Goal: Information Seeking & Learning: Find specific page/section

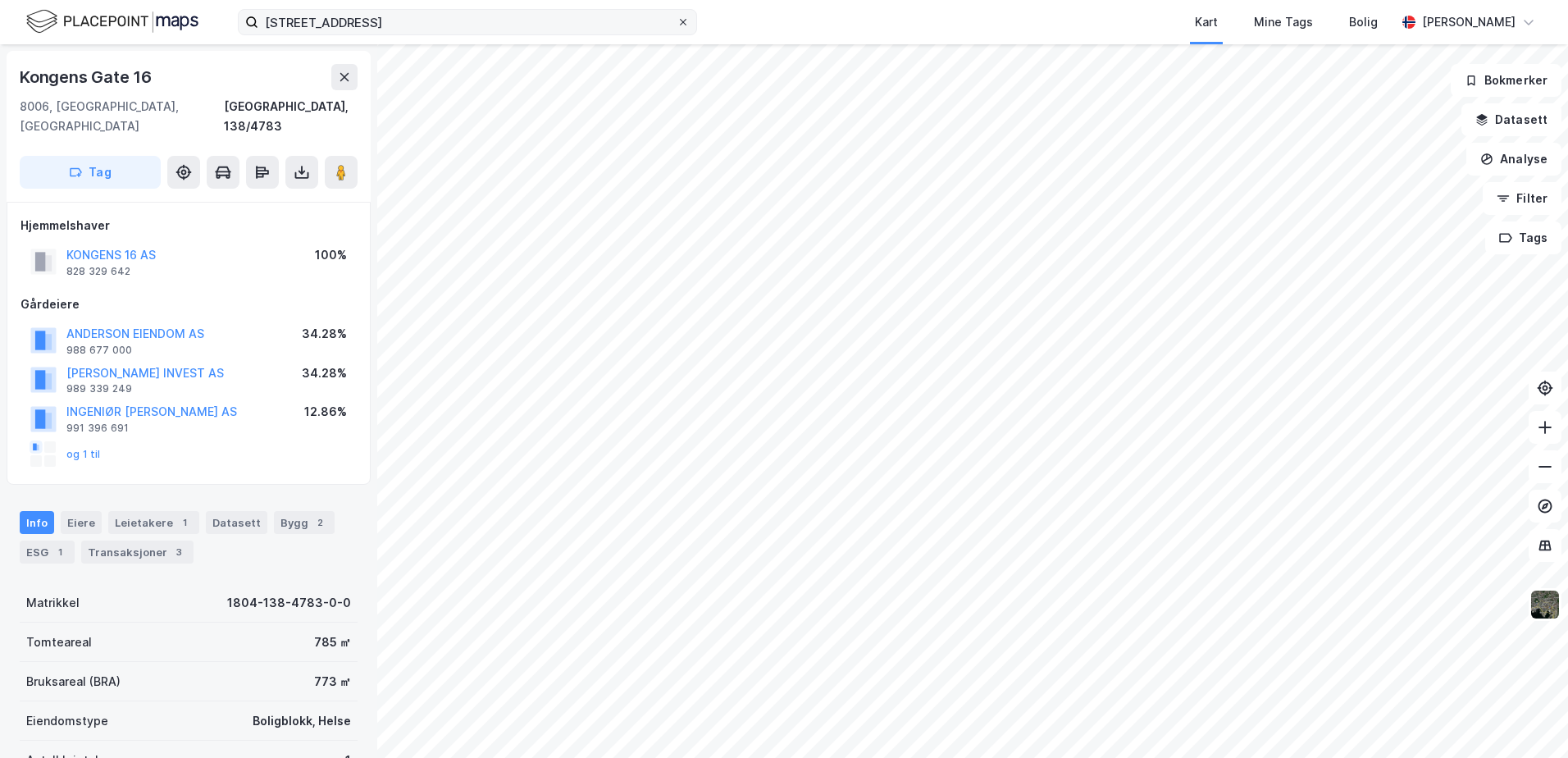
click at [686, 20] on icon at bounding box center [683, 22] width 10 height 10
click at [677, 20] on input "[STREET_ADDRESS]" at bounding box center [467, 22] width 419 height 25
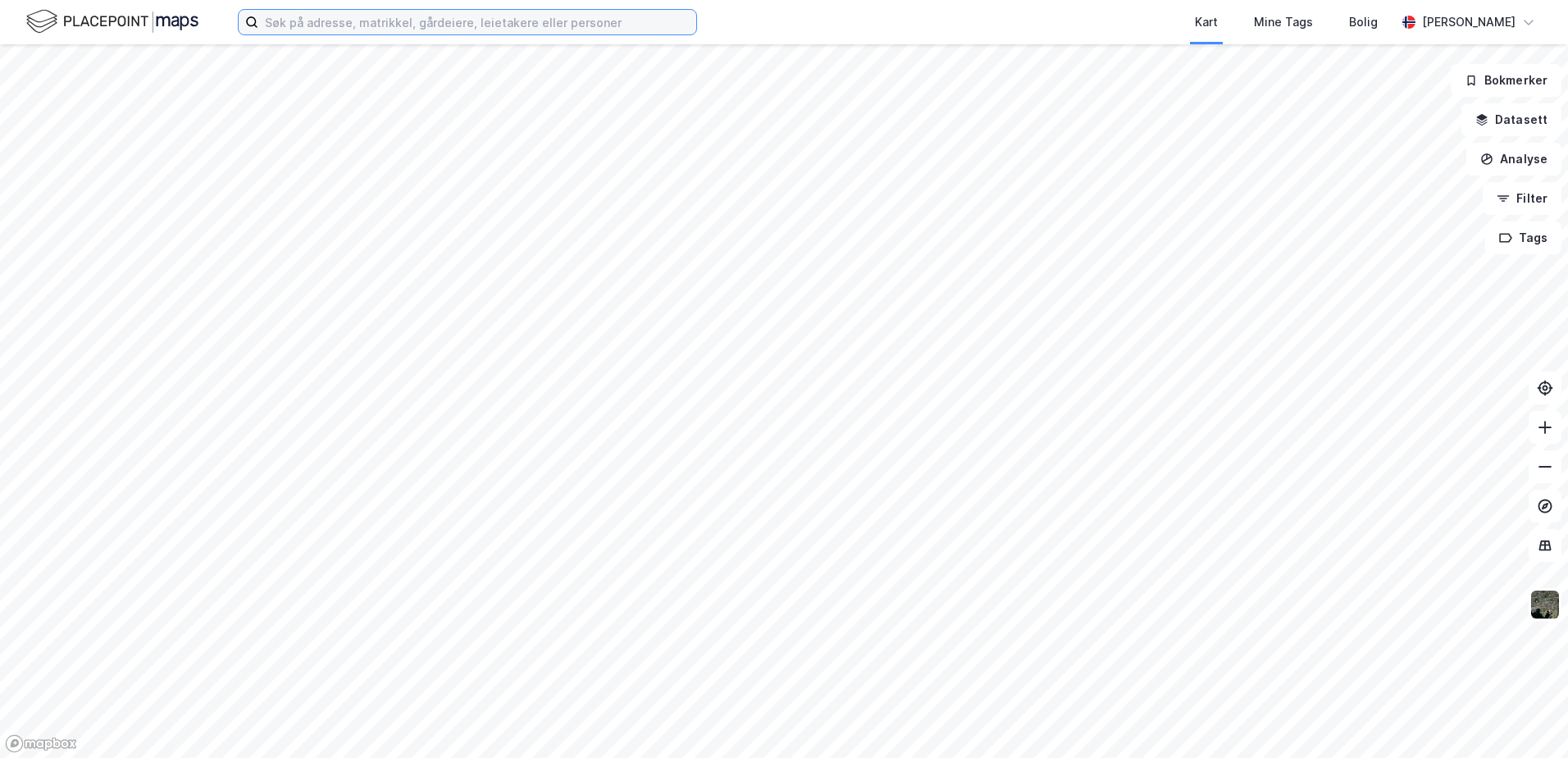
click at [449, 28] on input at bounding box center [477, 22] width 438 height 25
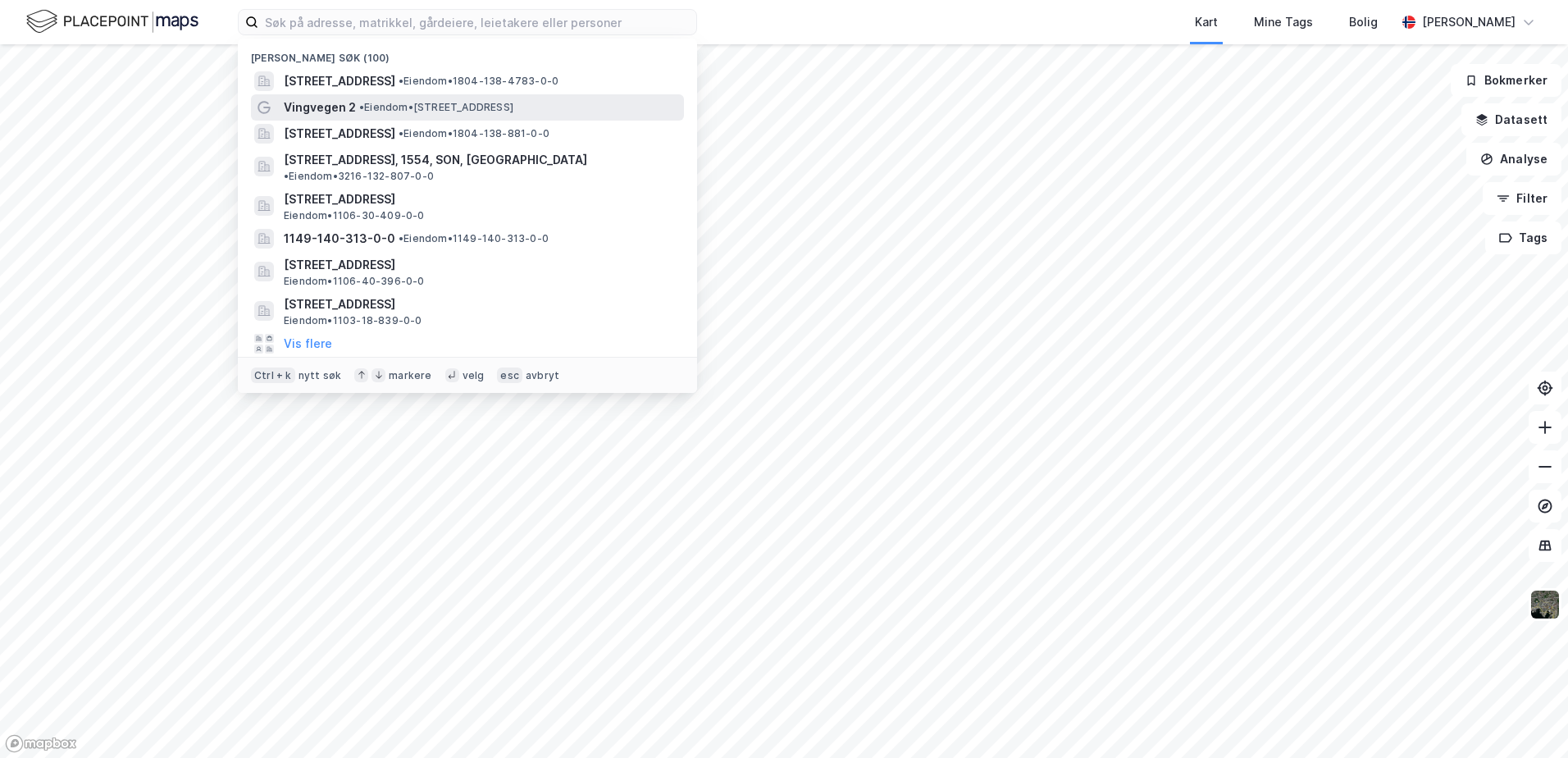
click at [396, 107] on span "• Eiendom • [STREET_ADDRESS]" at bounding box center [436, 107] width 155 height 13
